Goal: Task Accomplishment & Management: Manage account settings

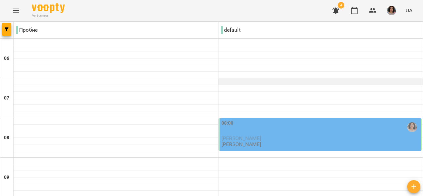
scroll to position [66, 0]
click at [259, 120] on div "08:00" at bounding box center [321, 127] width 199 height 15
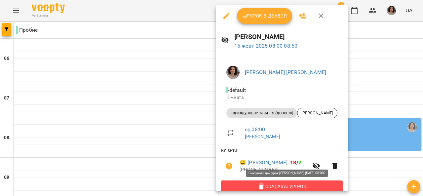
click at [288, 185] on span "Скасувати Урок" at bounding box center [282, 187] width 111 height 8
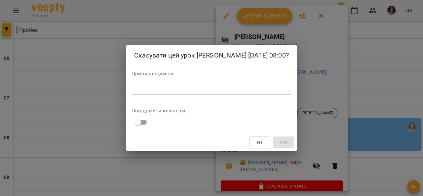
click at [264, 86] on div "*" at bounding box center [212, 89] width 160 height 11
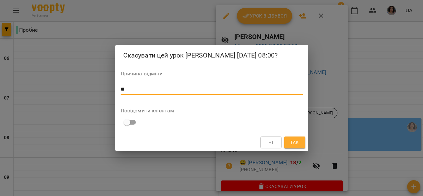
type textarea "*"
type textarea "********"
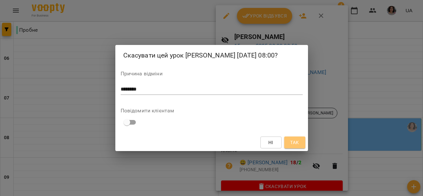
click at [291, 140] on span "Так" at bounding box center [294, 143] width 9 height 8
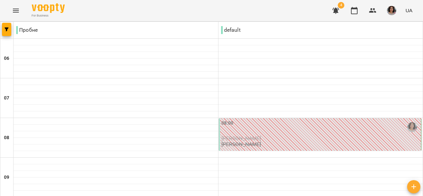
scroll to position [165, 0]
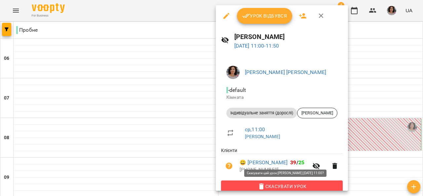
click at [284, 185] on span "Скасувати Урок" at bounding box center [282, 187] width 111 height 8
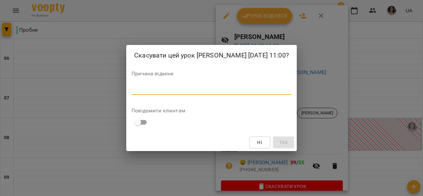
click at [202, 89] on textarea at bounding box center [212, 89] width 160 height 6
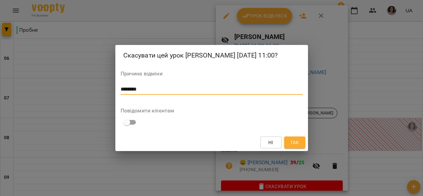
type textarea "********"
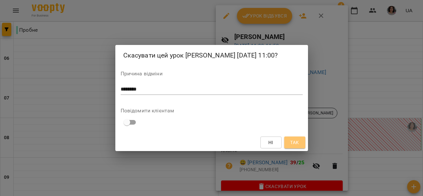
click at [295, 141] on span "Так" at bounding box center [294, 143] width 9 height 8
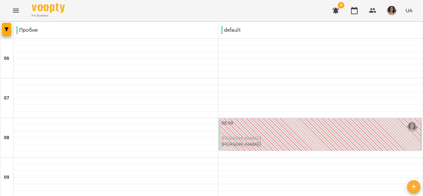
scroll to position [0, 0]
click at [339, 7] on span "4" at bounding box center [341, 5] width 7 height 7
click at [336, 10] on icon "button" at bounding box center [336, 11] width 7 height 6
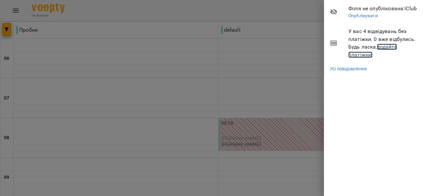
click at [369, 53] on link "додайте платіжки!" at bounding box center [373, 51] width 49 height 14
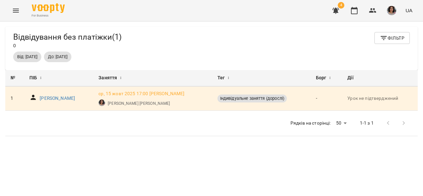
click at [16, 10] on icon "Menu" at bounding box center [16, 11] width 8 height 8
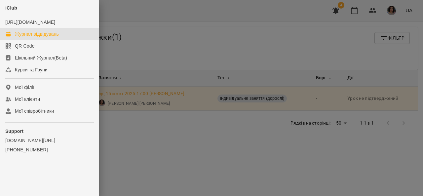
click at [25, 37] on div "Журнал відвідувань" at bounding box center [37, 34] width 44 height 7
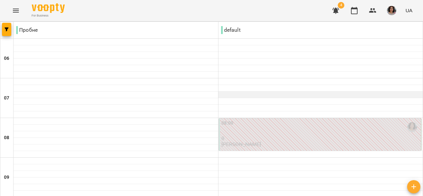
scroll to position [397, 0]
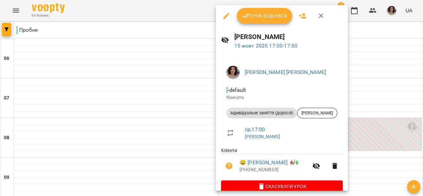
click at [19, 8] on div at bounding box center [211, 98] width 423 height 196
